Goal: Task Accomplishment & Management: Use online tool/utility

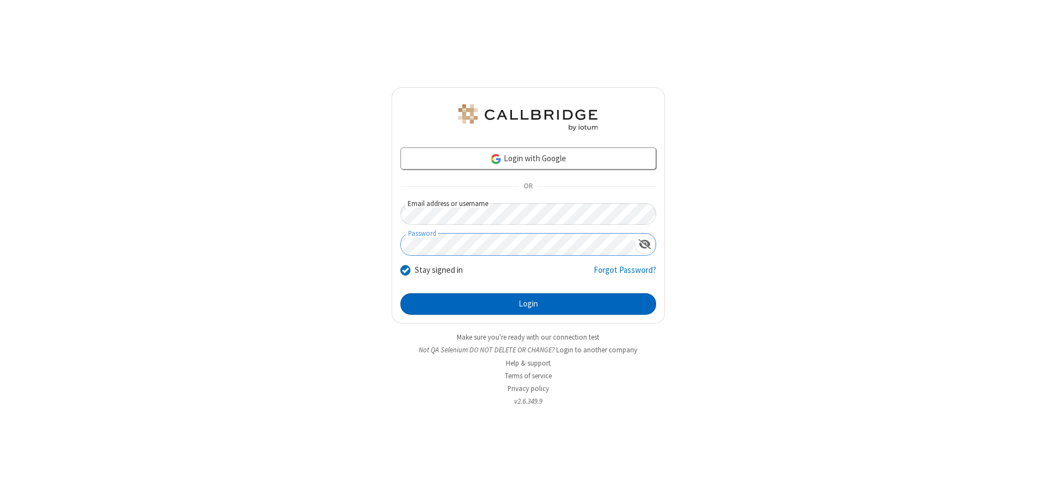
click at [528, 304] on button "Login" at bounding box center [528, 304] width 256 height 22
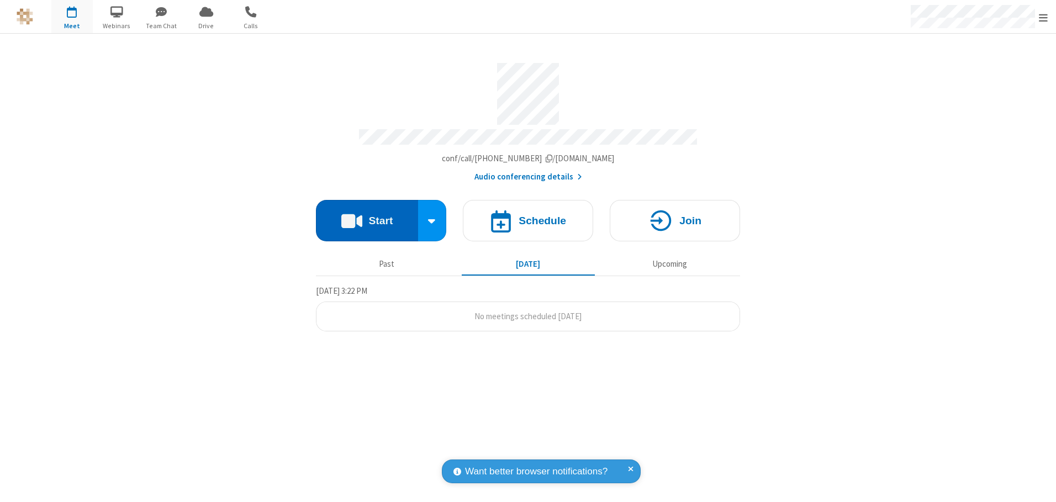
click at [367, 217] on button "Start" at bounding box center [367, 220] width 102 height 41
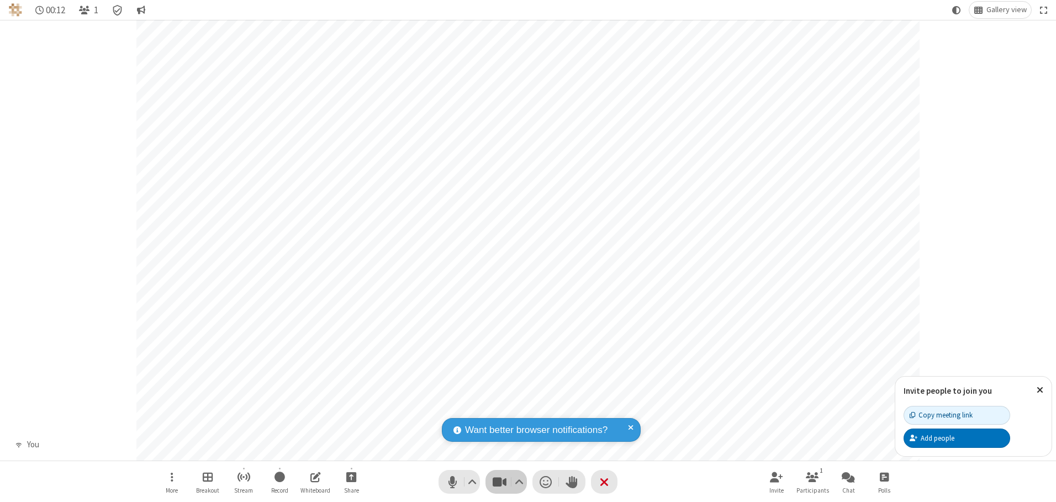
click at [499, 482] on span "Stop video (Alt+V)" at bounding box center [499, 482] width 17 height 16
click at [499, 482] on span "Start video (Alt+V)" at bounding box center [499, 482] width 17 height 16
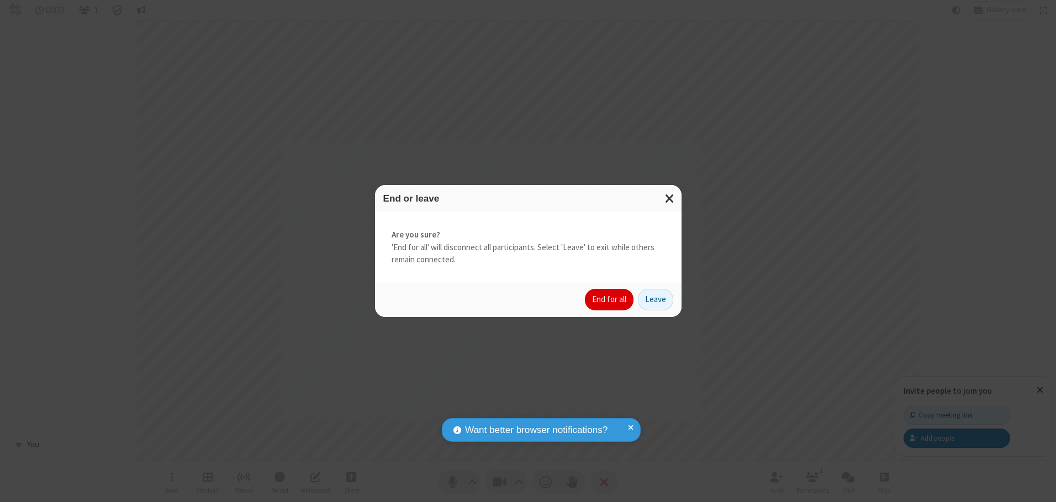
click at [610, 299] on button "End for all" at bounding box center [609, 300] width 49 height 22
